Goal: Information Seeking & Learning: Learn about a topic

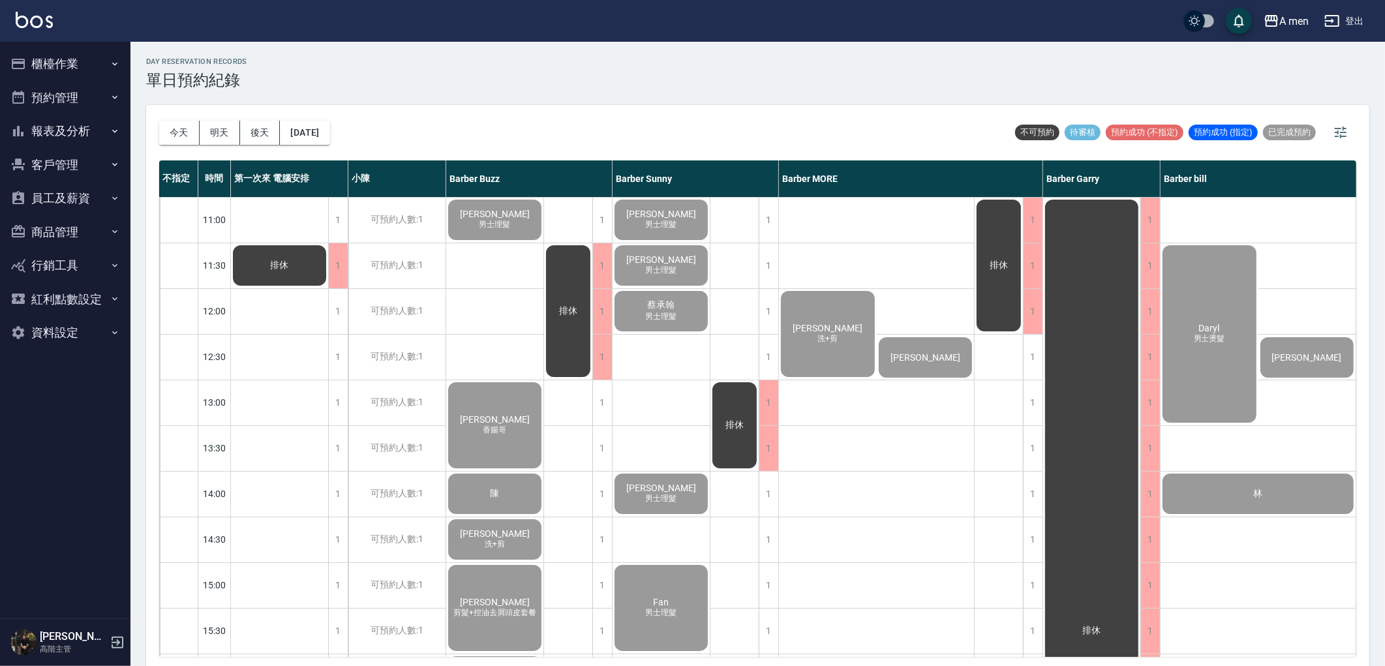
click at [29, 95] on button "預約管理" at bounding box center [65, 98] width 120 height 34
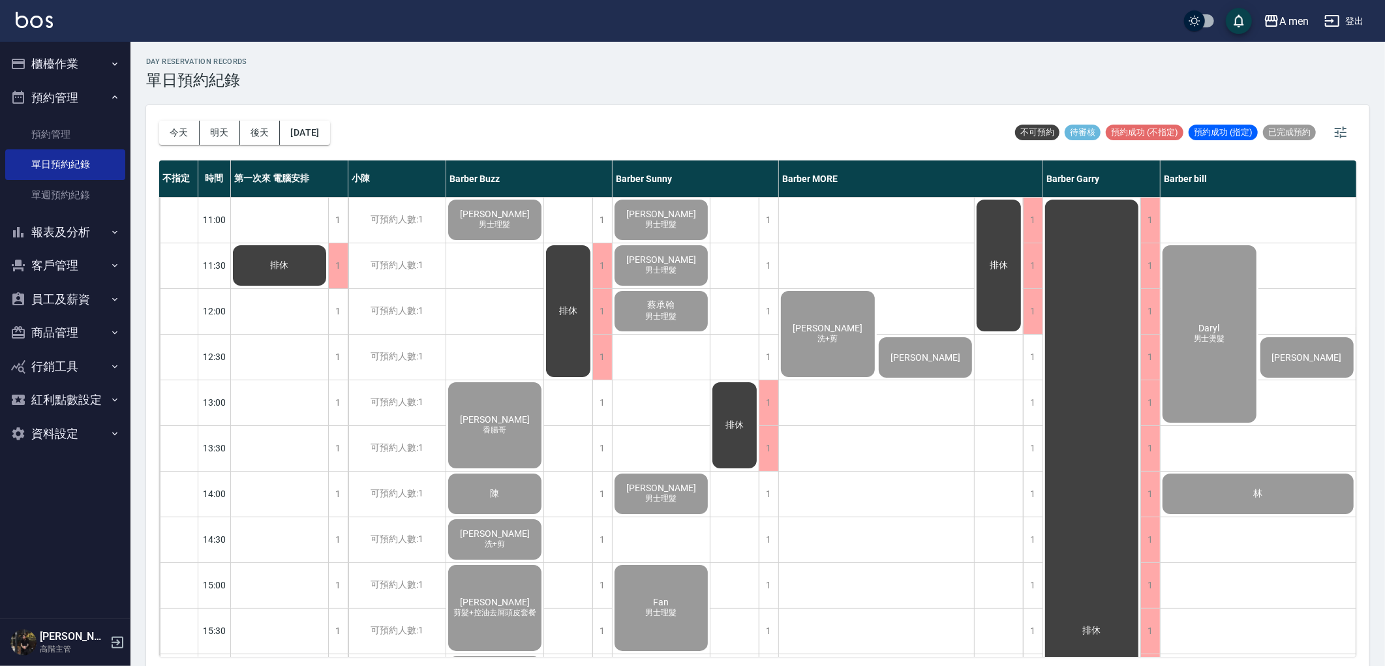
click at [43, 106] on button "預約管理" at bounding box center [65, 98] width 120 height 34
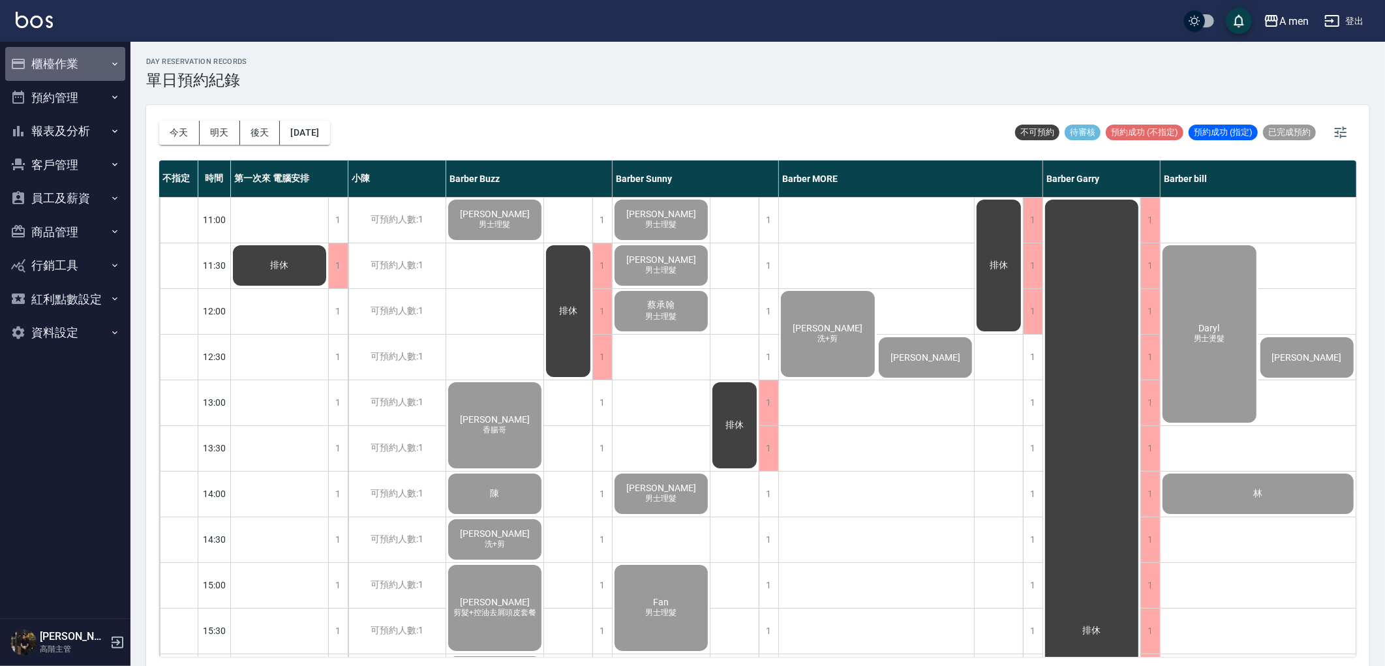
click at [55, 67] on button "櫃檯作業" at bounding box center [65, 64] width 120 height 34
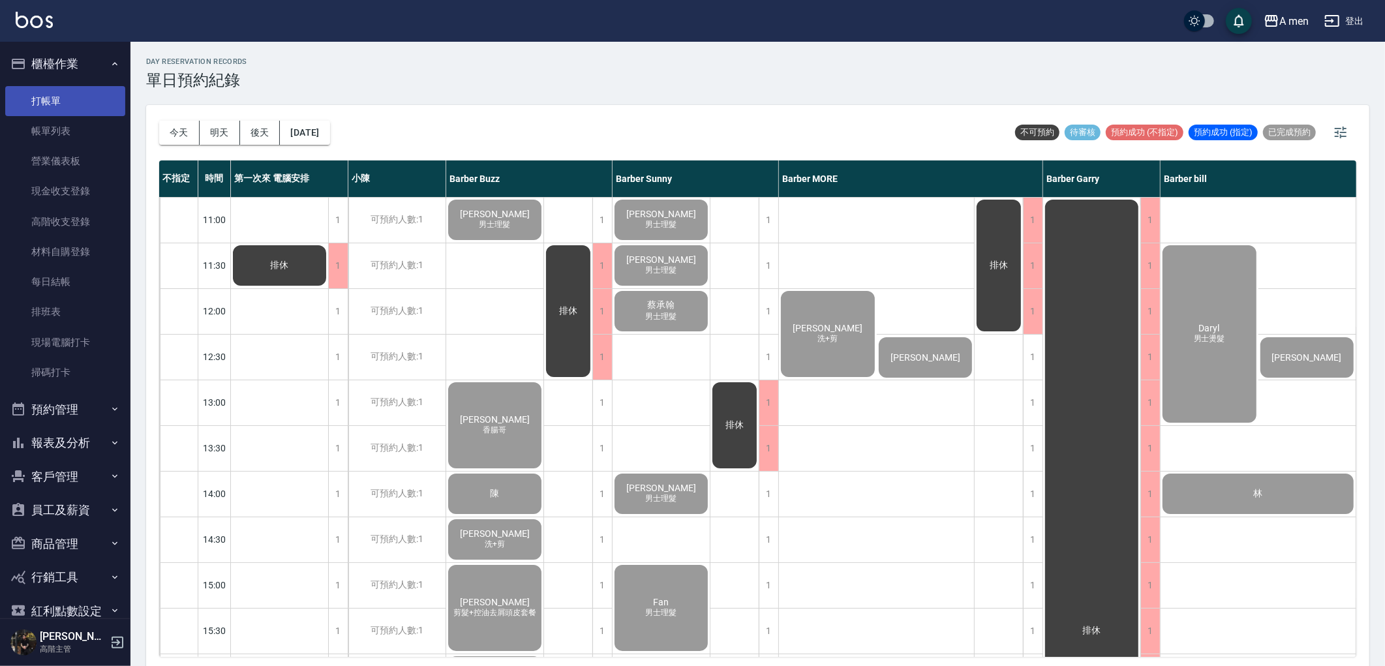
click at [61, 92] on link "打帳單" at bounding box center [65, 101] width 120 height 30
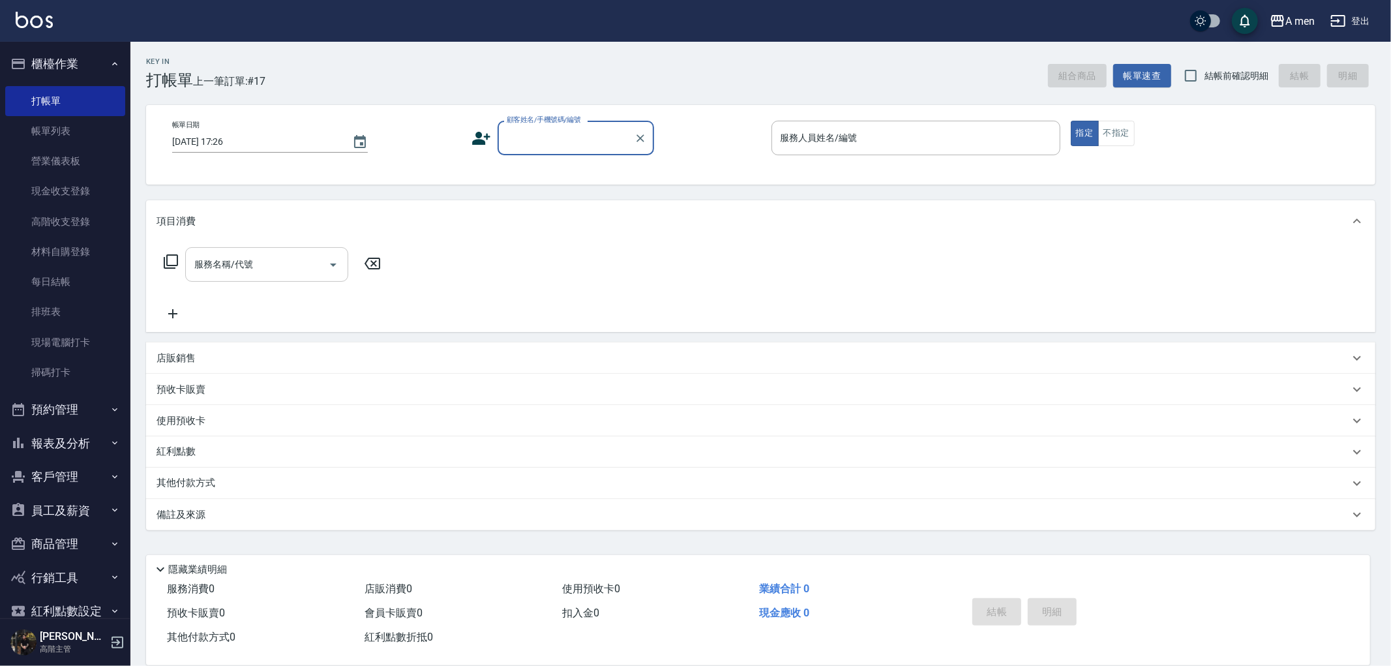
click at [275, 266] on input "服務名稱/代號" at bounding box center [257, 264] width 132 height 23
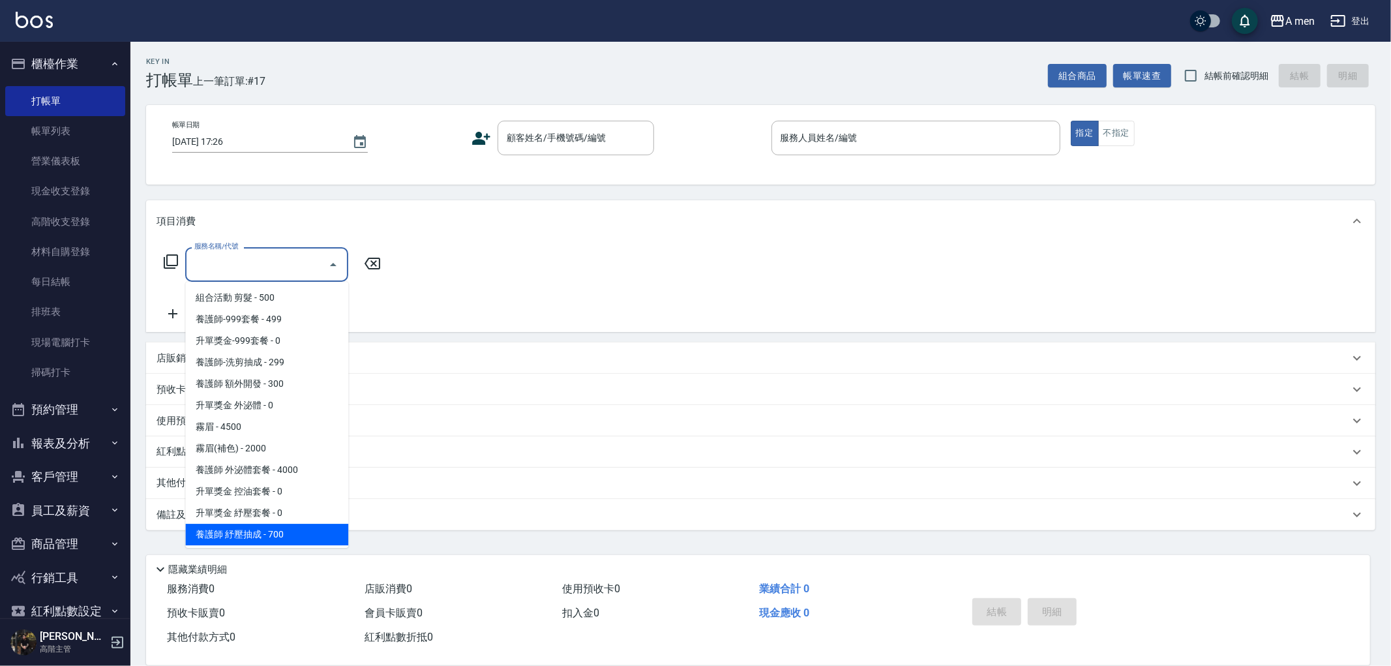
scroll to position [411, 0]
click at [274, 532] on span "刷卡手續費 顧客負擔 - 0" at bounding box center [266, 533] width 163 height 22
type input "刷卡手續費 顧客負擔(Z1)"
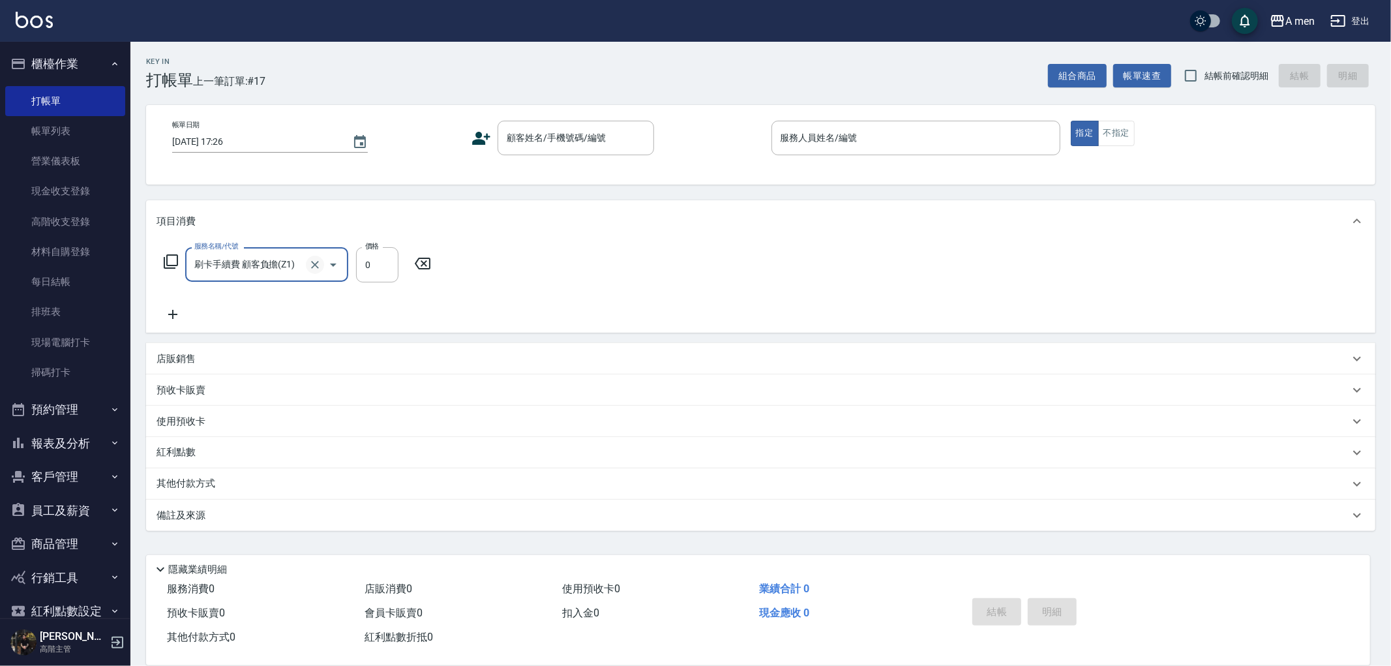
click at [318, 262] on icon "Clear" at bounding box center [315, 264] width 13 height 13
type input "刷卡手續費 顧客負擔(Z1)"
click at [519, 249] on div "服務名稱/代號 刷卡手續費 顧客負擔(Z1) 服務名稱/代號 價格 0 價格" at bounding box center [761, 287] width 1230 height 91
click at [407, 261] on icon at bounding box center [422, 264] width 33 height 16
click at [398, 278] on div "服務名稱/代號 服務名稱/代號" at bounding box center [761, 287] width 1230 height 90
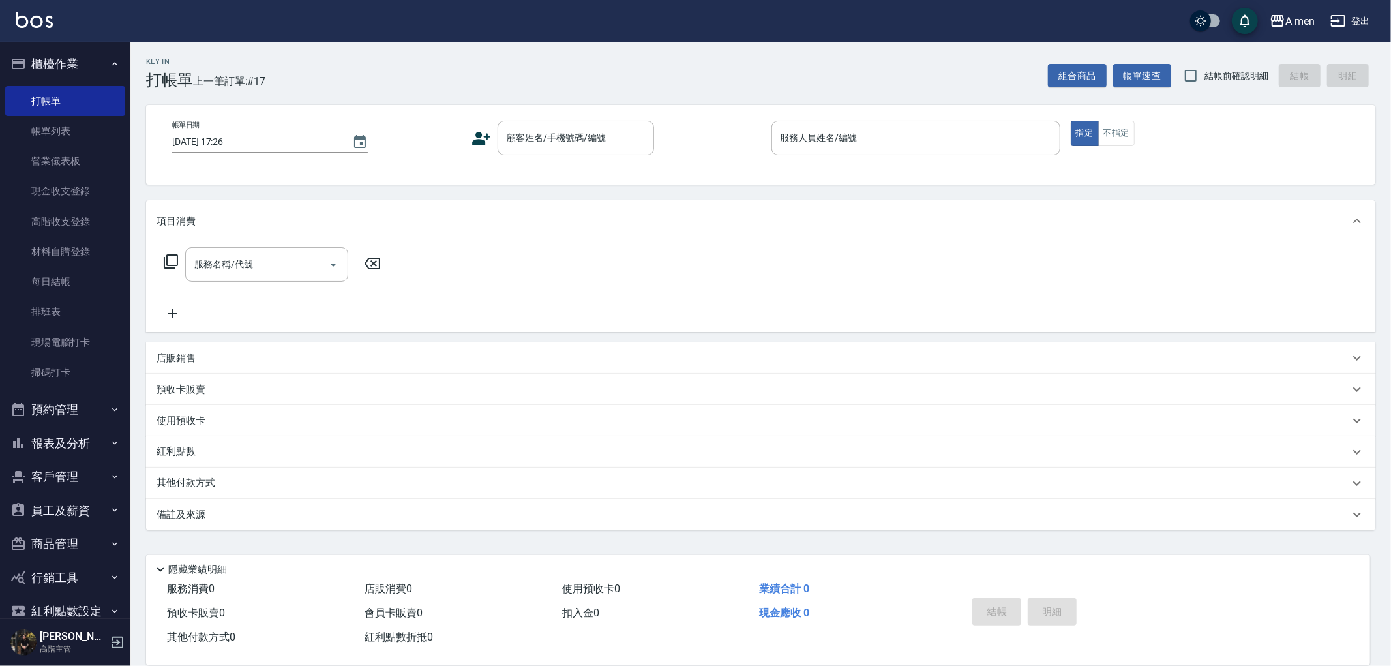
click at [60, 47] on button "櫃檯作業" at bounding box center [65, 64] width 120 height 34
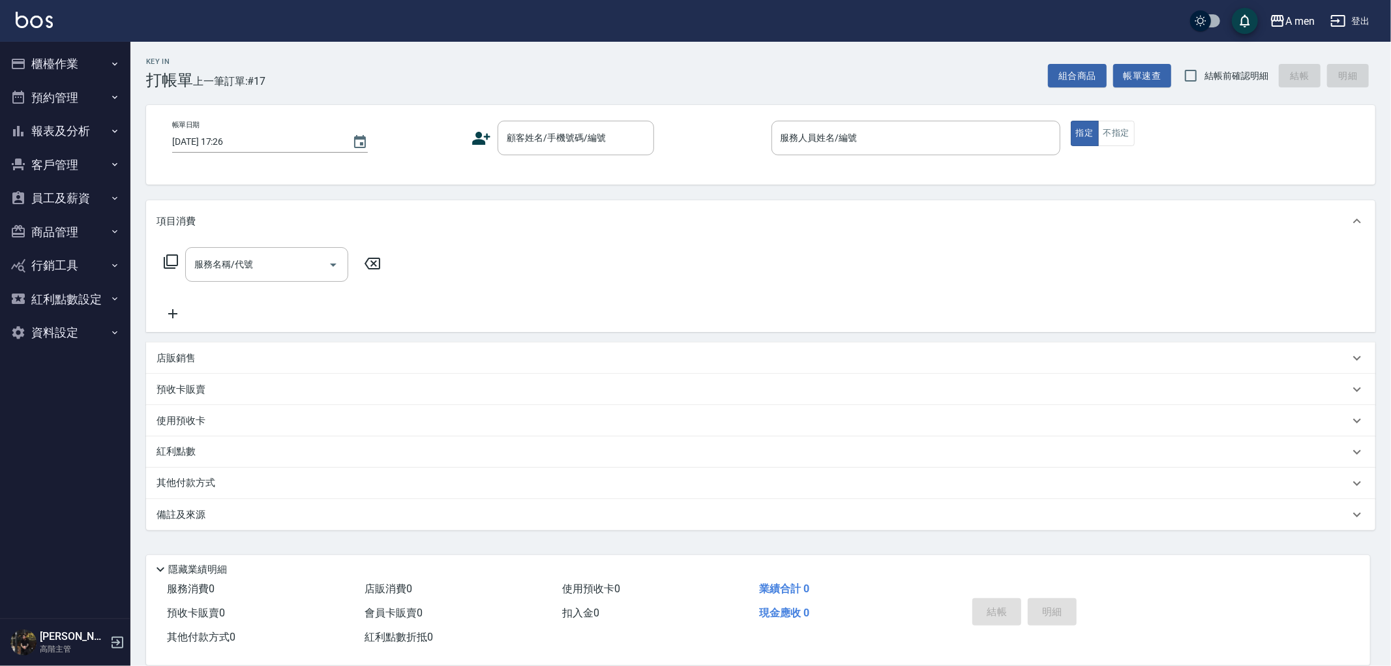
click at [56, 92] on button "預約管理" at bounding box center [65, 98] width 120 height 34
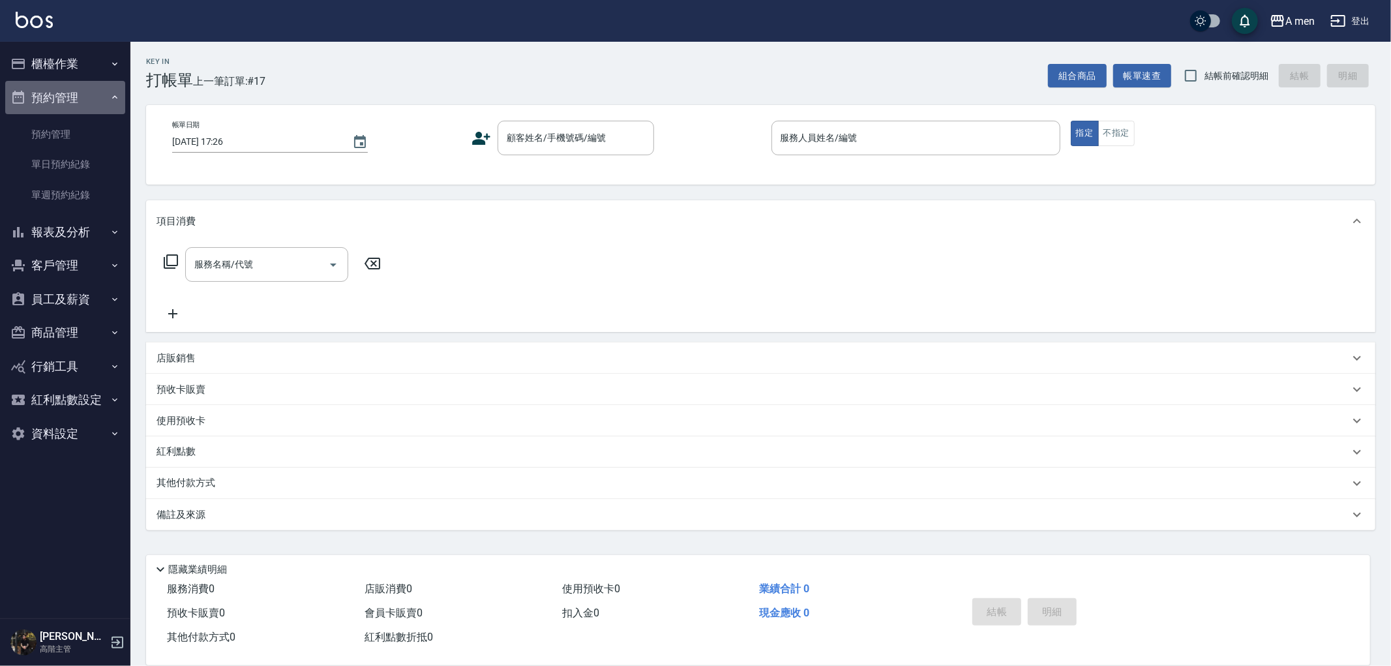
click at [65, 102] on button "預約管理" at bounding box center [65, 98] width 120 height 34
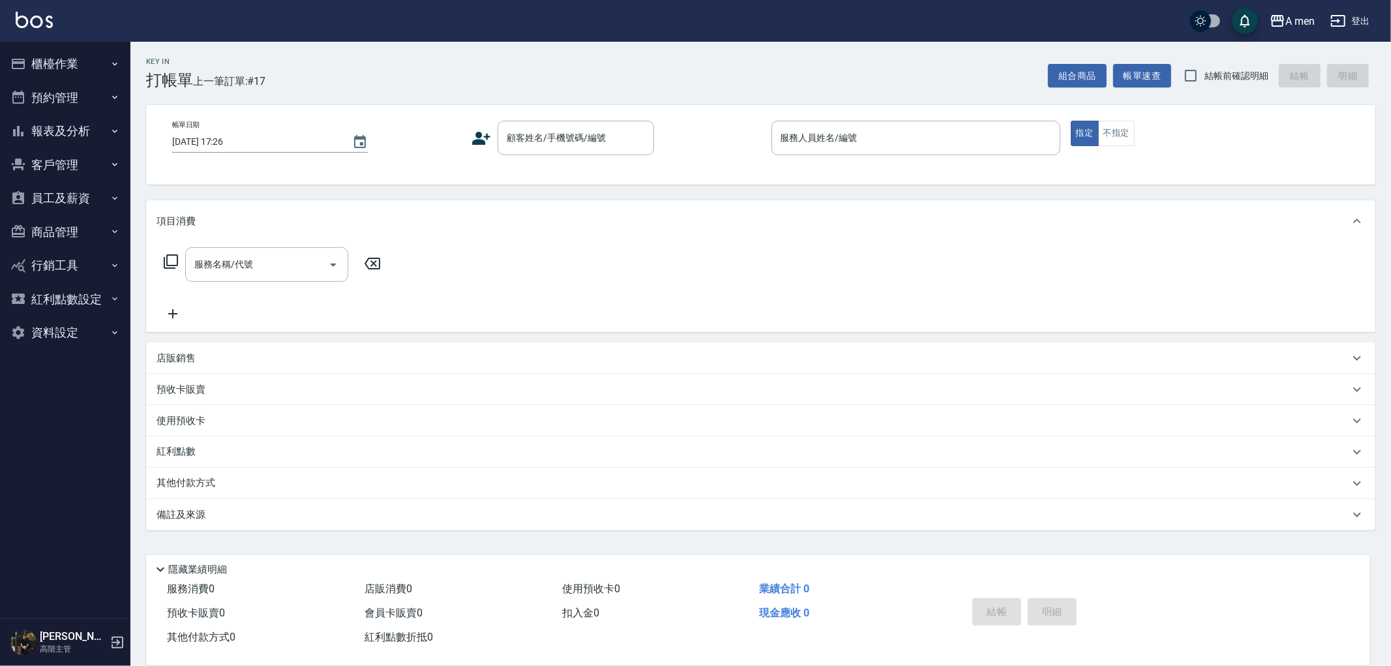
click at [64, 120] on button "報表及分析" at bounding box center [65, 131] width 120 height 34
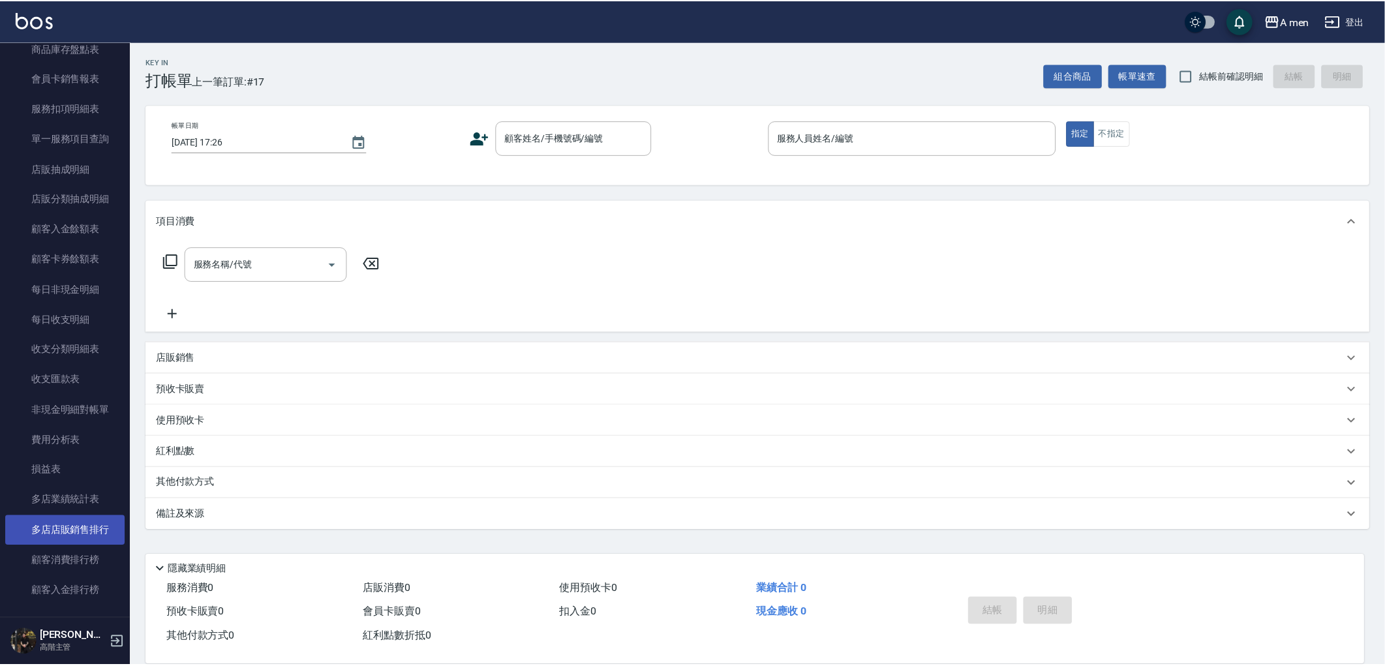
scroll to position [869, 0]
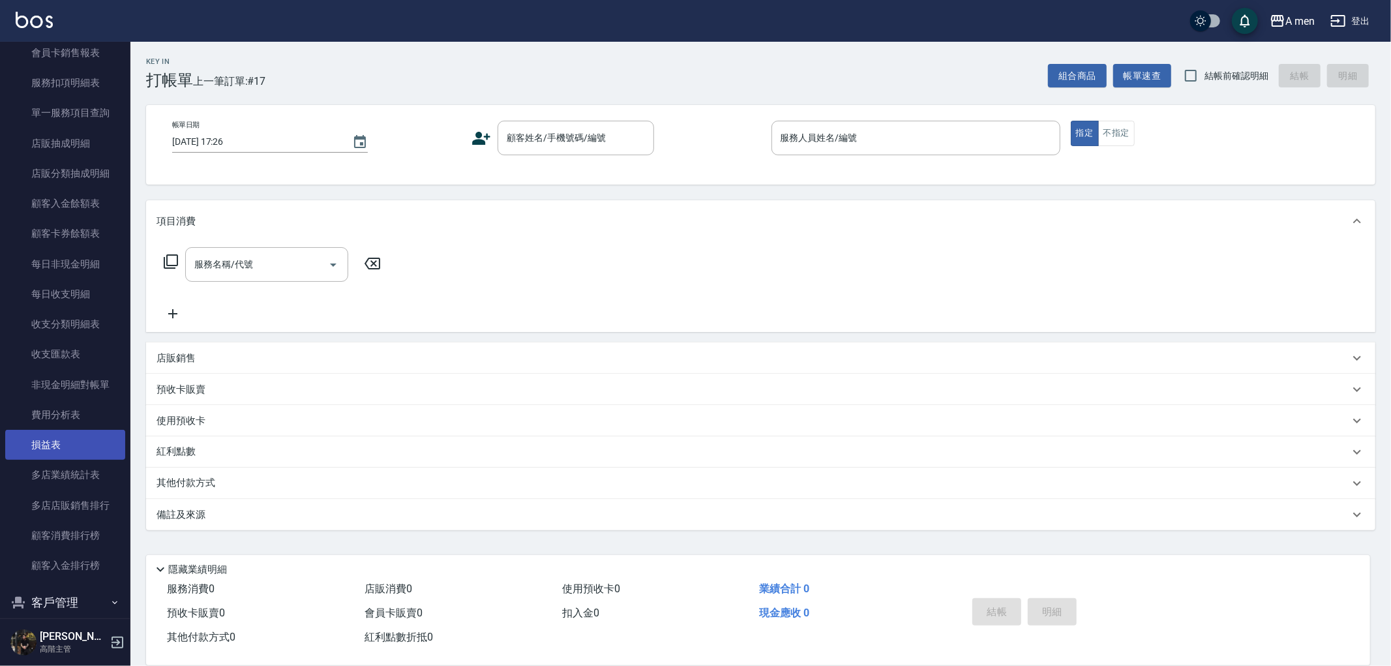
click at [57, 453] on link "損益表" at bounding box center [65, 445] width 120 height 30
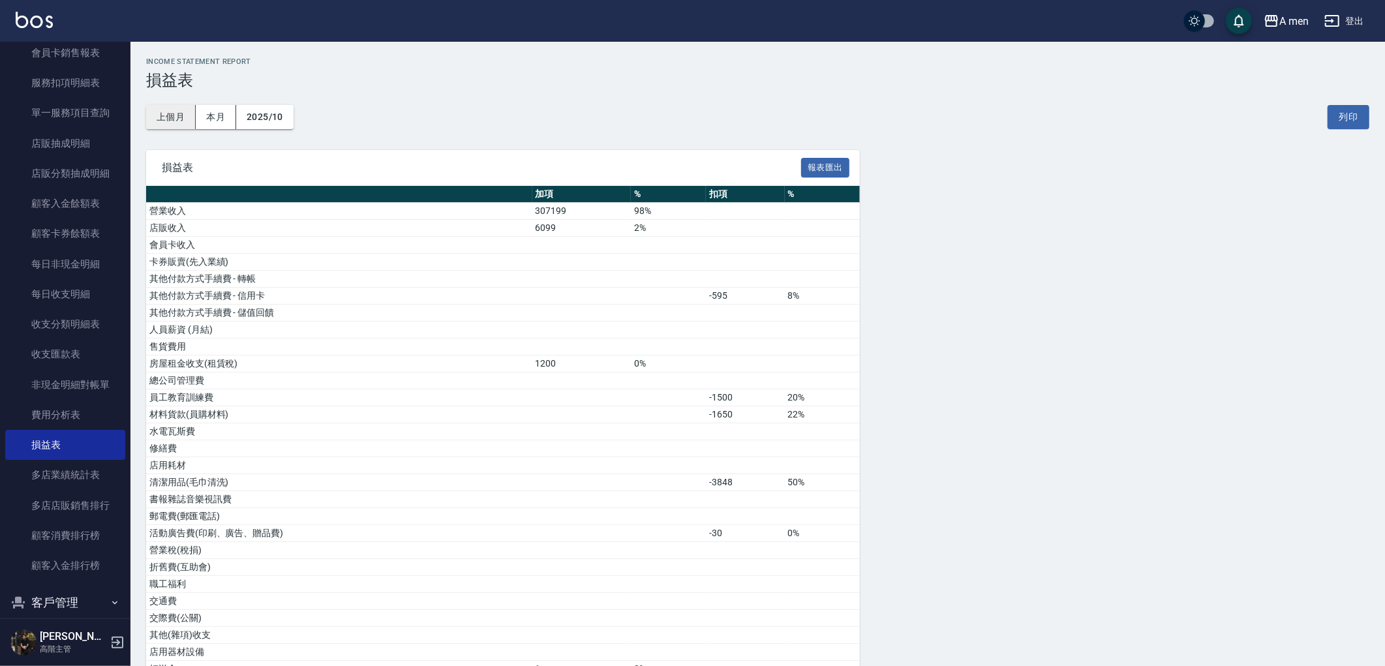
click at [183, 119] on button "上個月" at bounding box center [171, 117] width 50 height 24
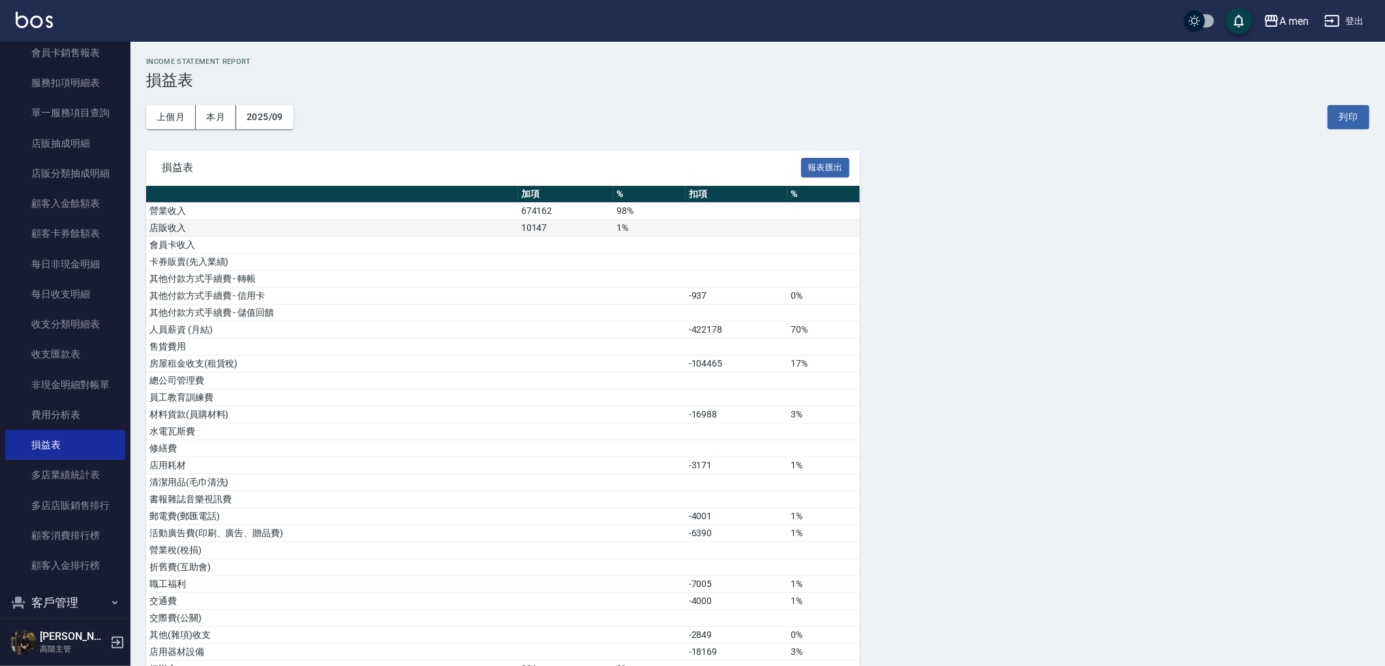
drag, startPoint x: 524, startPoint y: 217, endPoint x: 539, endPoint y: 222, distance: 15.9
click at [534, 219] on tbody "營業收入 674162 98% 店販收入 10147 1% 會員卡收入 卡券販賣(先入業績) 其他付款方式手續費 - 轉帳 其他付款方式手續費 - 信用卡 -…" at bounding box center [503, 610] width 714 height 814
click at [539, 222] on td "10147" at bounding box center [565, 228] width 95 height 17
drag, startPoint x: 550, startPoint y: 239, endPoint x: 498, endPoint y: 226, distance: 53.2
click at [535, 237] on td at bounding box center [565, 245] width 95 height 17
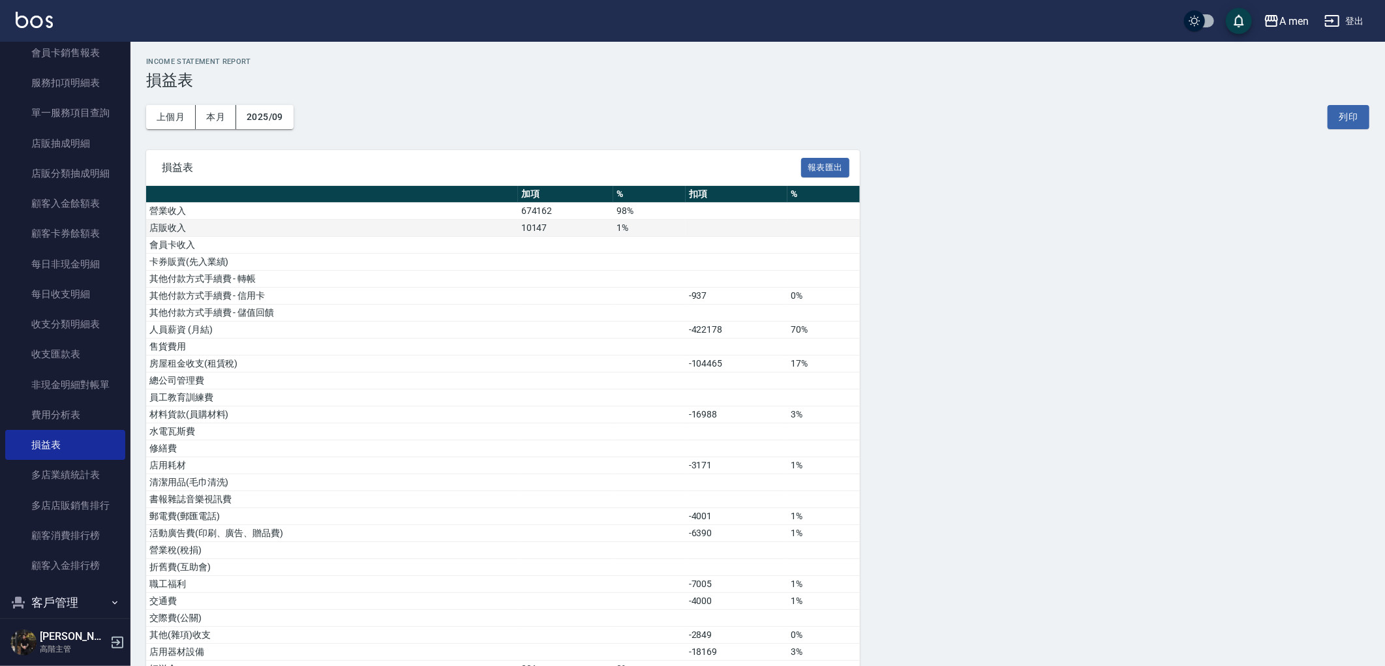
click at [493, 223] on td "店販收入" at bounding box center [332, 228] width 372 height 17
drag, startPoint x: 591, startPoint y: 242, endPoint x: 616, endPoint y: 244, distance: 24.9
click at [614, 244] on tbody "營業收入 674162 98% 店販收入 10147 1% 會員卡收入 卡券販賣(先入業績) 其他付款方式手續費 - 轉帳 其他付款方式手續費 - 信用卡 -…" at bounding box center [503, 610] width 714 height 814
click at [616, 244] on td at bounding box center [649, 245] width 72 height 17
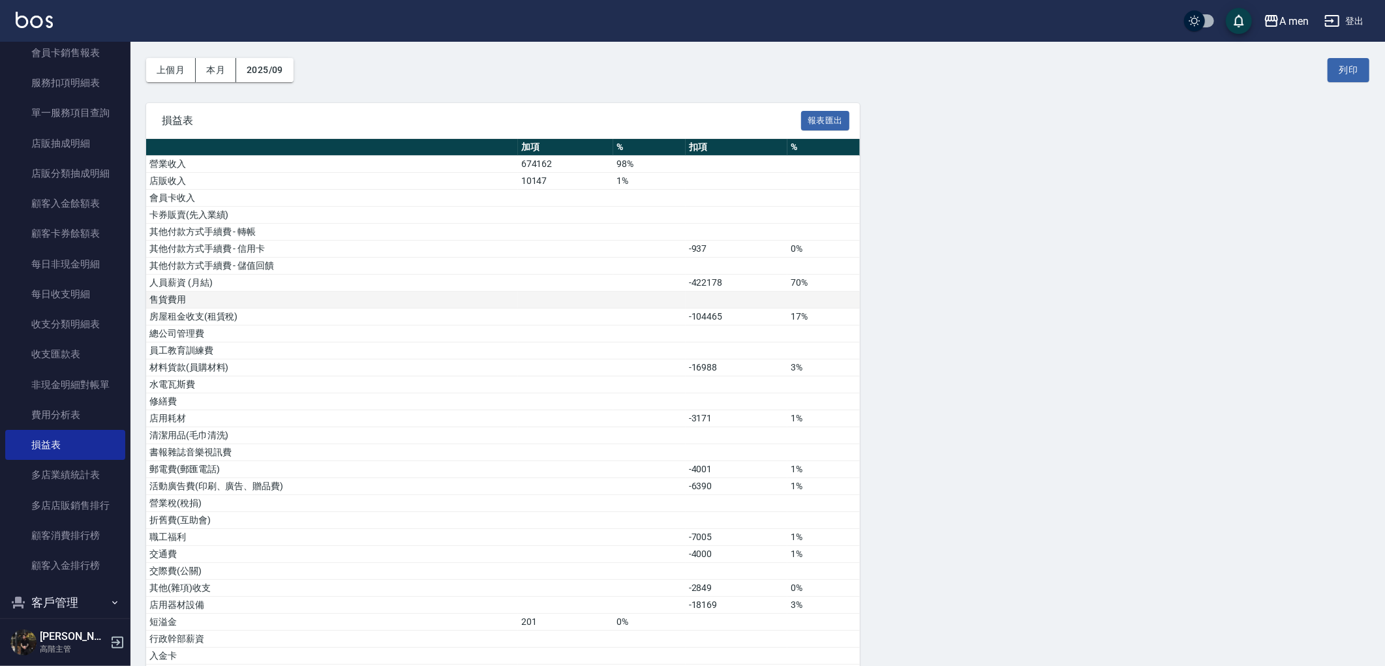
scroll to position [72, 0]
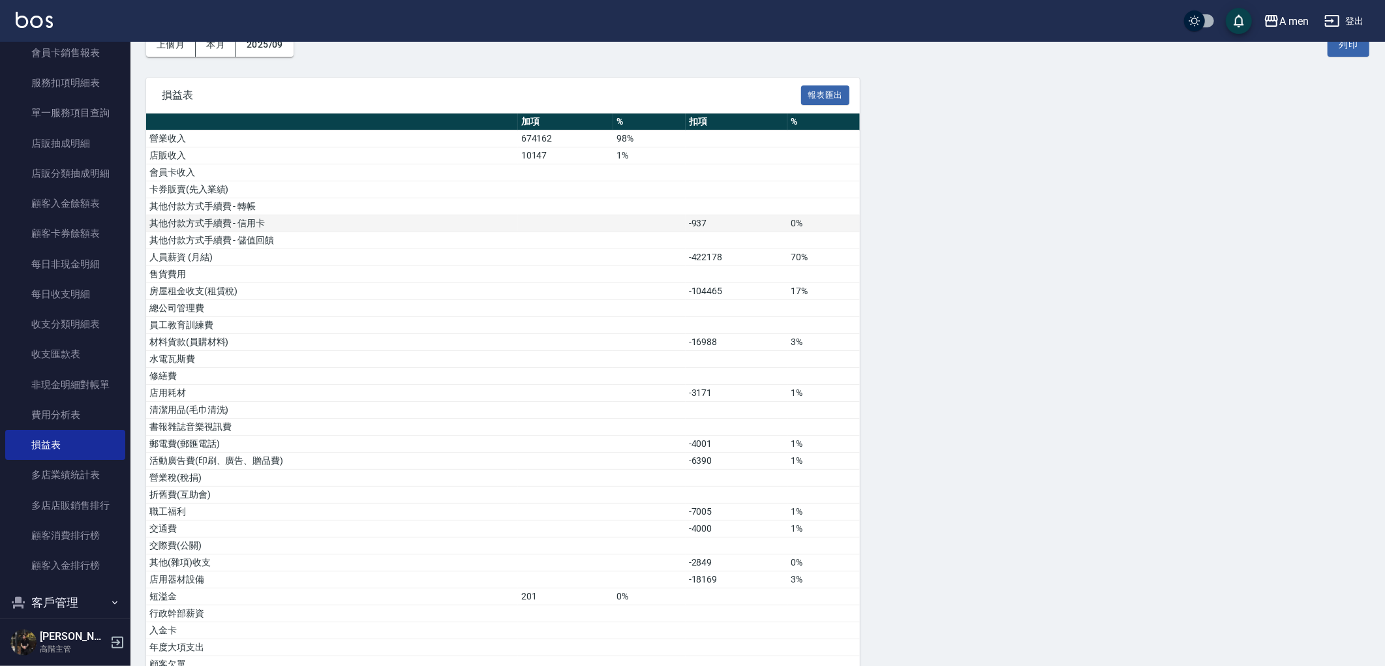
drag, startPoint x: 448, startPoint y: 218, endPoint x: 686, endPoint y: 220, distance: 237.4
click at [686, 220] on tr "其他付款方式手續費 - 信用卡 -937 0%" at bounding box center [503, 223] width 714 height 17
click at [686, 220] on td at bounding box center [649, 223] width 72 height 17
drag, startPoint x: 699, startPoint y: 223, endPoint x: 678, endPoint y: 223, distance: 20.2
click at [678, 223] on tr "其他付款方式手續費 - 信用卡 -937 0%" at bounding box center [503, 223] width 714 height 17
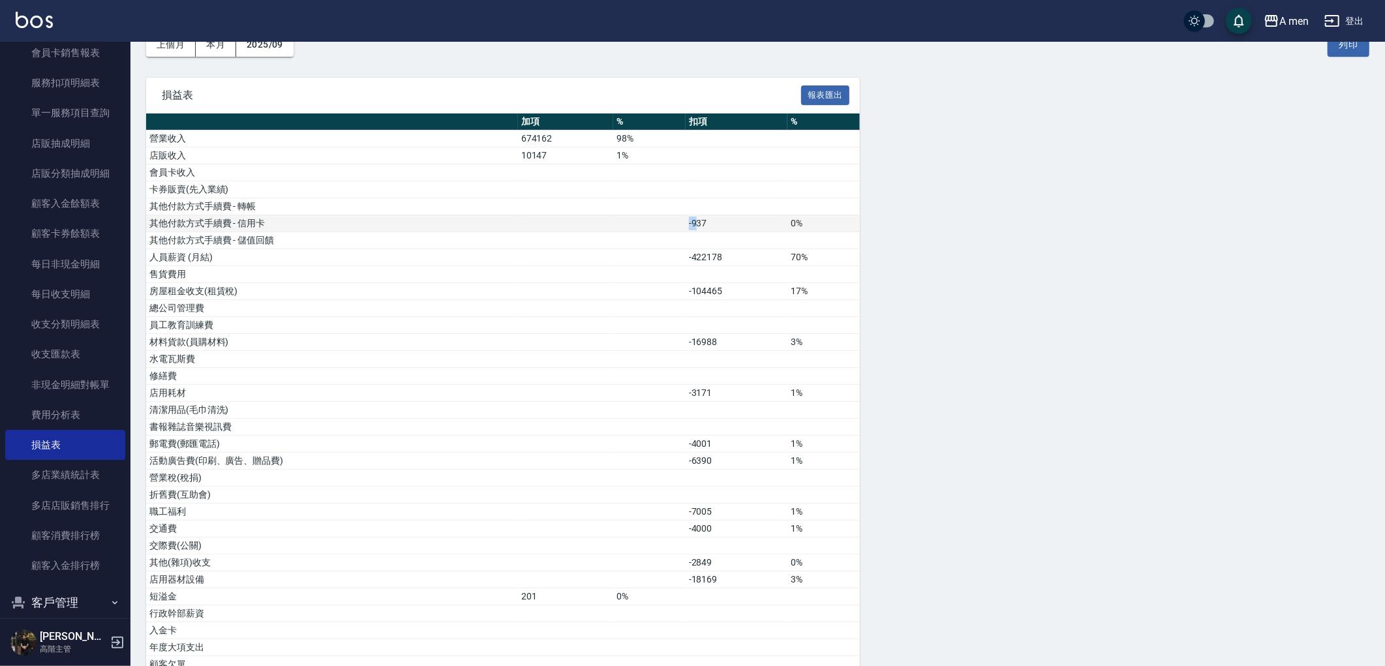
click at [677, 223] on td at bounding box center [649, 223] width 72 height 17
click at [684, 223] on td at bounding box center [649, 223] width 72 height 17
click at [705, 226] on td "-937" at bounding box center [737, 223] width 102 height 17
drag, startPoint x: 716, startPoint y: 224, endPoint x: 677, endPoint y: 224, distance: 38.5
click at [682, 224] on tr "其他付款方式手續費 - 信用卡 -937 0%" at bounding box center [503, 223] width 714 height 17
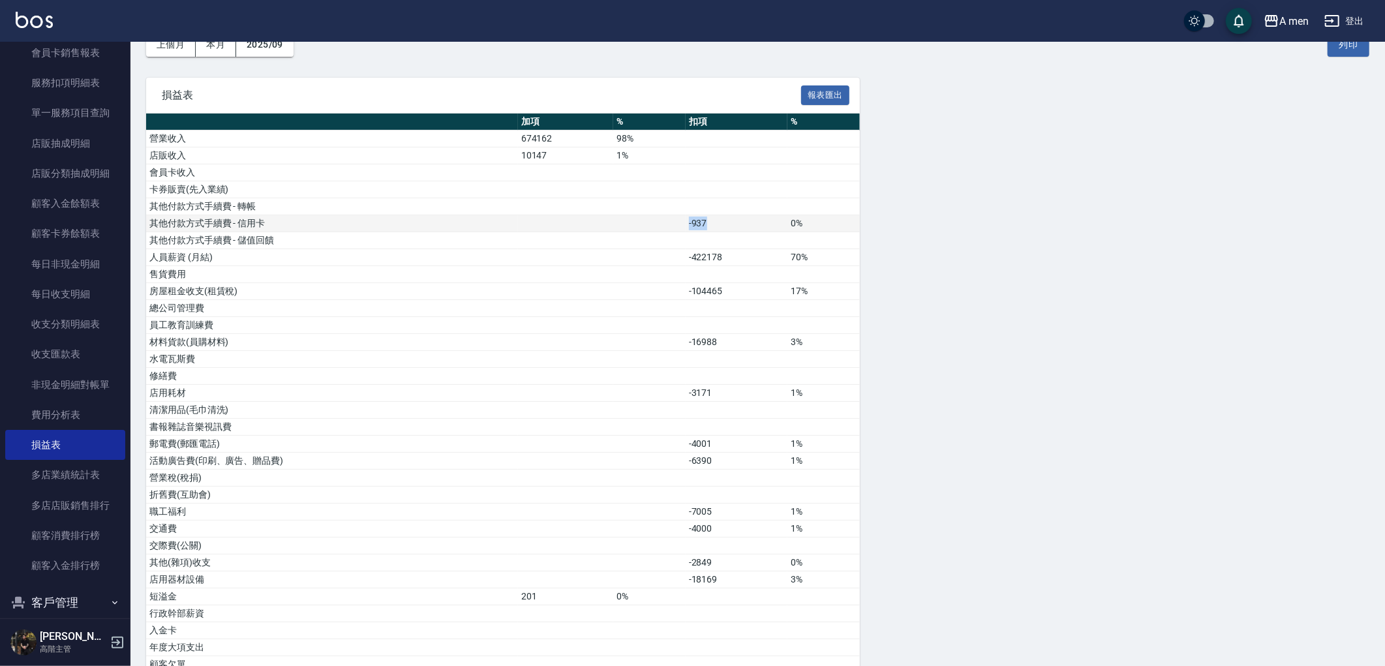
click at [674, 224] on td at bounding box center [649, 223] width 72 height 17
drag, startPoint x: 689, startPoint y: 224, endPoint x: 727, endPoint y: 228, distance: 38.8
click at [720, 228] on td "-937" at bounding box center [737, 223] width 102 height 17
click at [731, 228] on td "-937" at bounding box center [737, 223] width 102 height 17
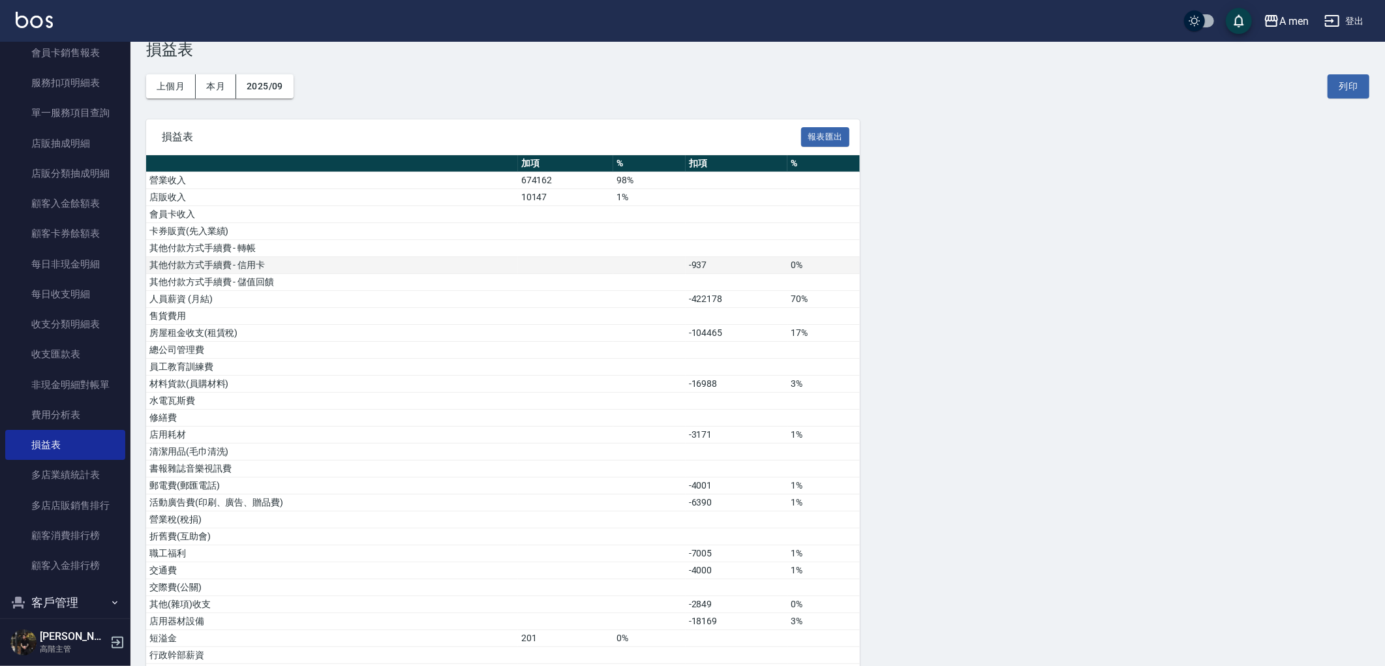
scroll to position [0, 0]
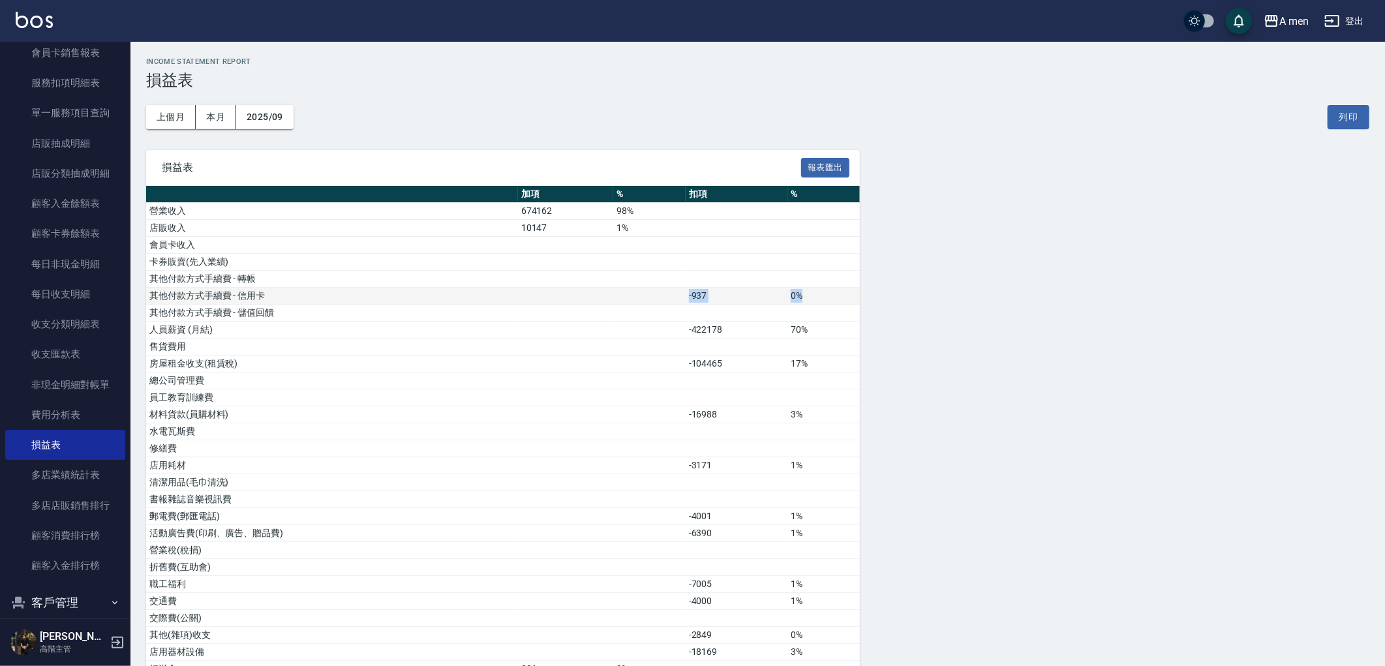
drag, startPoint x: 573, startPoint y: 294, endPoint x: 831, endPoint y: 294, distance: 258.3
click at [831, 294] on tr "其他付款方式手續費 - 信用卡 -937 0%" at bounding box center [503, 296] width 714 height 17
click at [830, 294] on td "0%" at bounding box center [823, 296] width 72 height 17
drag, startPoint x: 823, startPoint y: 288, endPoint x: 624, endPoint y: 294, distance: 199.7
click at [732, 295] on tr "其他付款方式手續費 - 信用卡 -937 0%" at bounding box center [503, 296] width 714 height 17
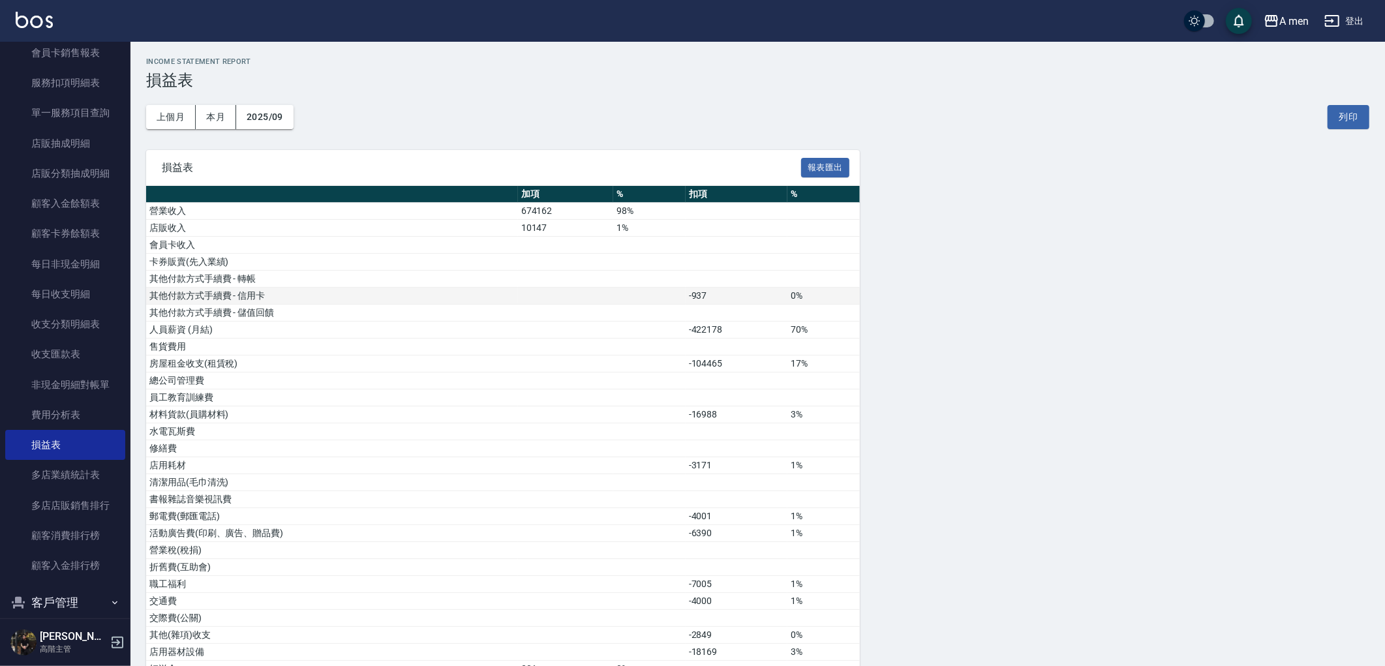
click at [595, 290] on td at bounding box center [565, 296] width 95 height 17
drag, startPoint x: 630, startPoint y: 292, endPoint x: 825, endPoint y: 298, distance: 195.1
click at [820, 305] on tbody "營業收入 674162 98% 店販收入 10147 1% 會員卡收入 卡券販賣(先入業績) 其他付款方式手續費 - 轉帳 其他付款方式手續費 - 信用卡 -…" at bounding box center [503, 610] width 714 height 814
click at [824, 297] on td "0%" at bounding box center [823, 296] width 72 height 17
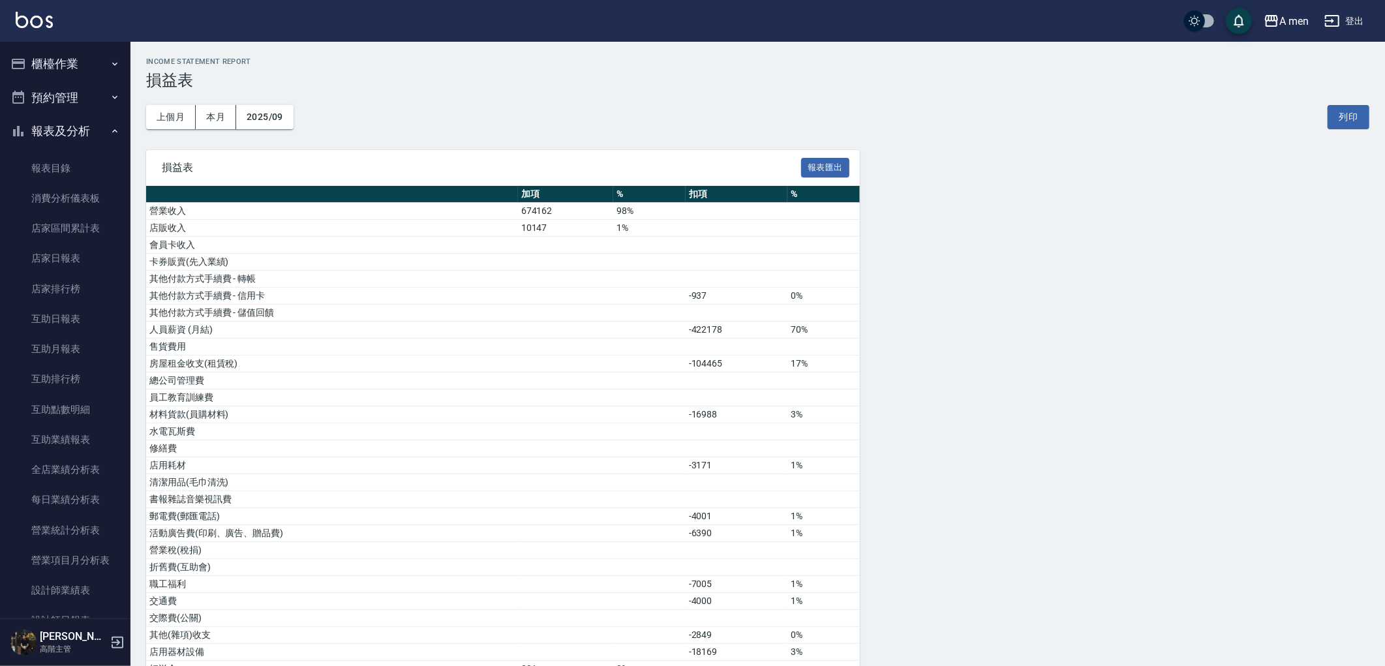
click at [68, 95] on button "預約管理" at bounding box center [65, 98] width 120 height 34
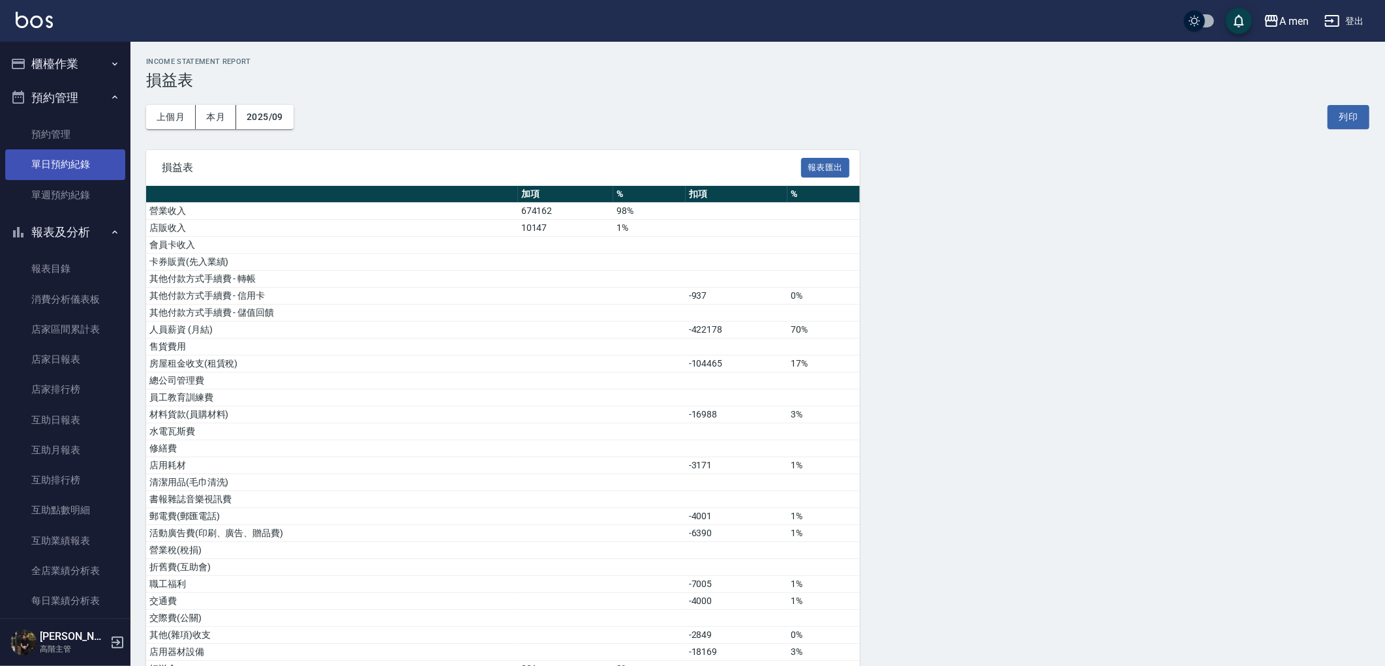
click at [92, 164] on link "單日預約紀錄" at bounding box center [65, 164] width 120 height 30
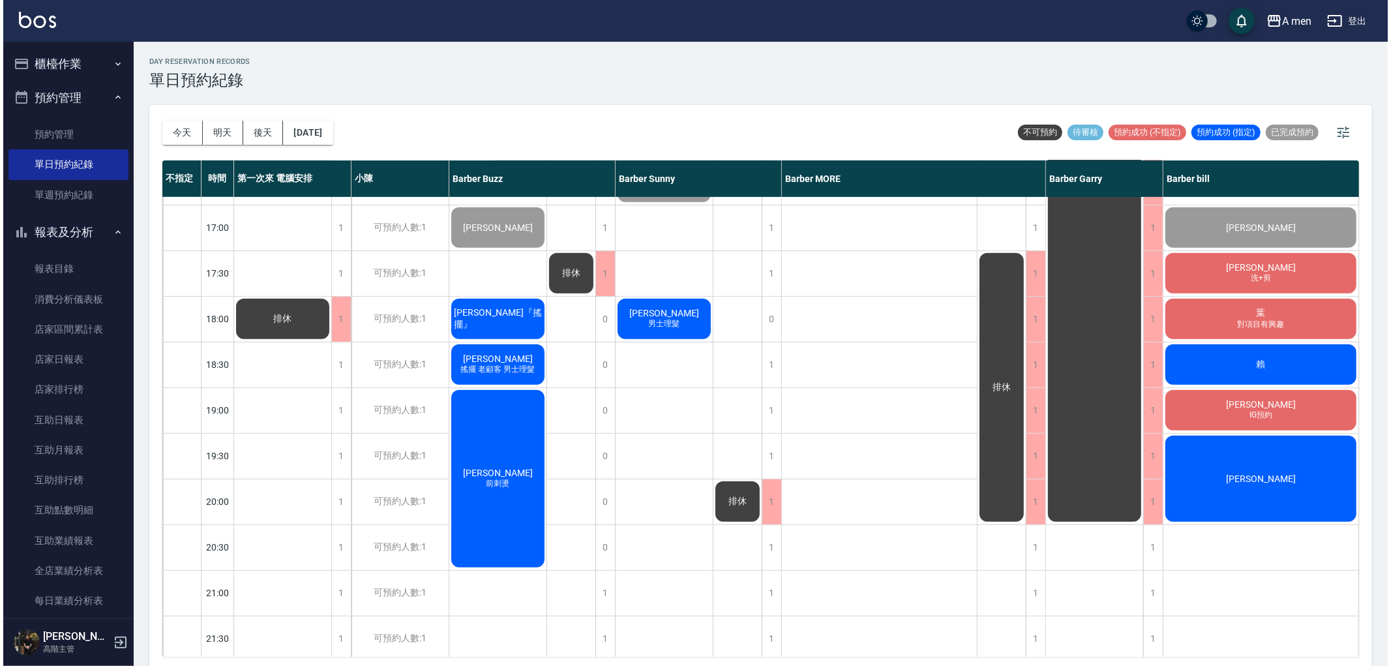
scroll to position [507, 0]
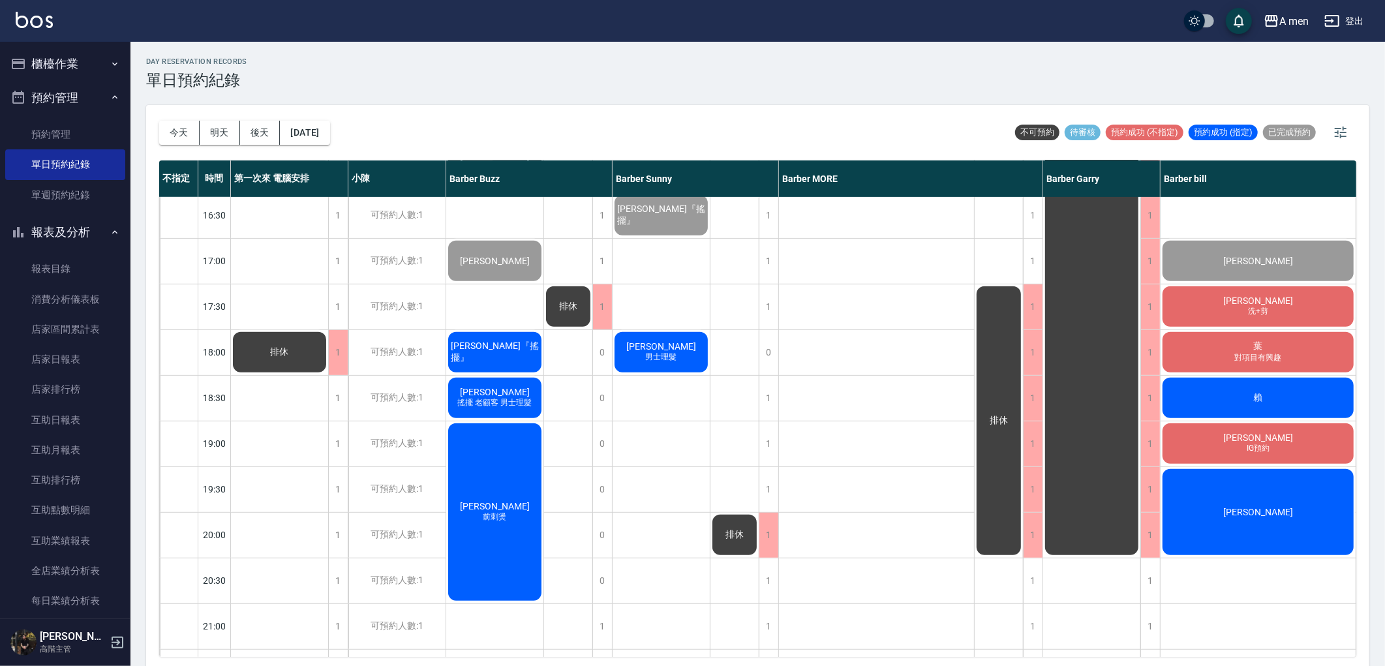
click at [656, 339] on div "Andy Shih 男士理髮" at bounding box center [660, 352] width 97 height 44
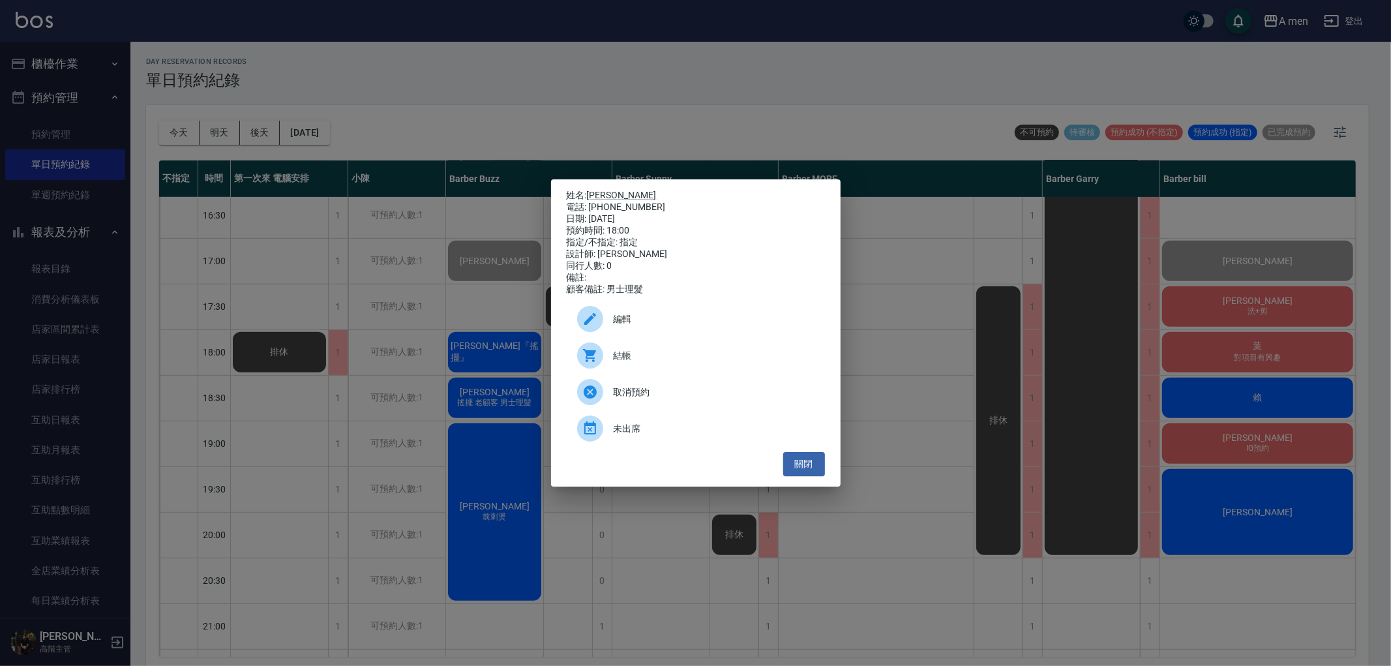
click at [609, 190] on p "姓名: Andy Shih" at bounding box center [696, 196] width 258 height 12
click at [620, 190] on link "[PERSON_NAME]" at bounding box center [622, 195] width 70 height 10
